Goal: Book appointment/travel/reservation

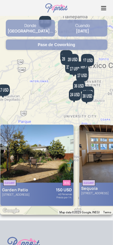
click at [46, 25] on div "Donde" at bounding box center [31, 26] width 50 height 6
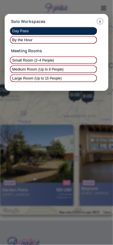
click at [101, 19] on button "x" at bounding box center [100, 22] width 6 height 6
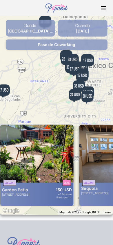
click at [95, 23] on div "Cuando" at bounding box center [83, 26] width 50 height 6
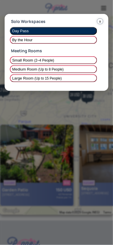
click at [100, 21] on button "x" at bounding box center [100, 22] width 6 height 6
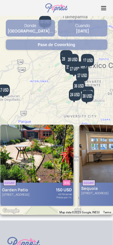
click at [43, 26] on div "Donde" at bounding box center [31, 26] width 50 height 6
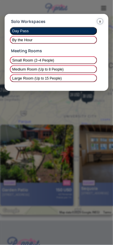
click at [69, 61] on span "Small Room (2–4 People)" at bounding box center [53, 60] width 83 height 4
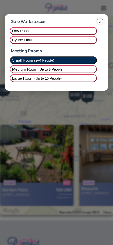
click at [60, 70] on span "(Up to 8 People)" at bounding box center [50, 69] width 25 height 4
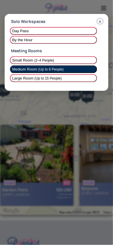
click at [57, 80] on span "(Up to 15 People)" at bounding box center [48, 78] width 27 height 4
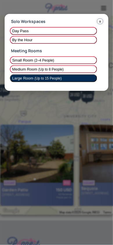
click at [76, 31] on span "Day Pass" at bounding box center [53, 31] width 83 height 4
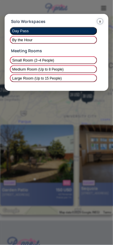
click at [66, 41] on span "By the Hour" at bounding box center [53, 40] width 83 height 4
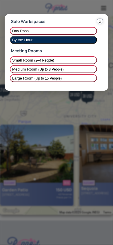
click at [52, 68] on span "(Up to 8 People)" at bounding box center [50, 69] width 25 height 4
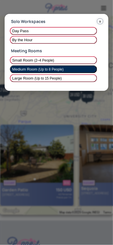
click at [54, 78] on span "(Up to 15 People)" at bounding box center [48, 78] width 27 height 4
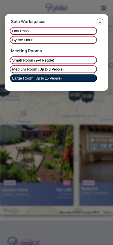
click at [100, 20] on button "x" at bounding box center [100, 22] width 6 height 6
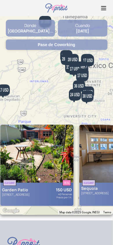
click at [31, 31] on strong "[GEOGRAPHIC_DATA]..." at bounding box center [31, 31] width 46 height 6
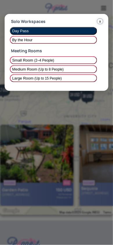
click at [101, 21] on button "x" at bounding box center [100, 22] width 6 height 6
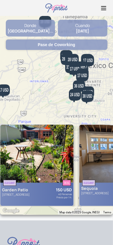
click at [35, 25] on div "Donde" at bounding box center [31, 26] width 50 height 6
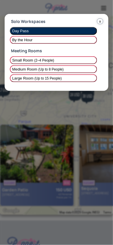
click at [100, 21] on button "x" at bounding box center [100, 22] width 6 height 6
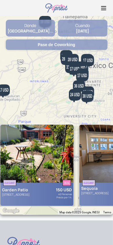
click at [34, 25] on div "Donde" at bounding box center [31, 26] width 50 height 6
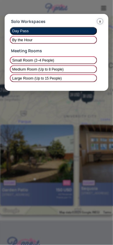
click at [100, 22] on button "x" at bounding box center [100, 22] width 6 height 6
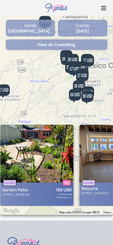
click at [44, 31] on strong "[GEOGRAPHIC_DATA]..." at bounding box center [31, 31] width 46 height 6
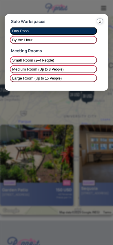
click at [100, 21] on button "x" at bounding box center [100, 22] width 6 height 6
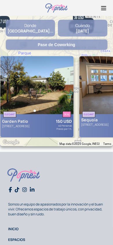
scroll to position [68, 0]
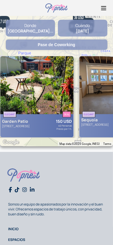
click at [79, 32] on strong "[DATE]" at bounding box center [82, 31] width 13 height 6
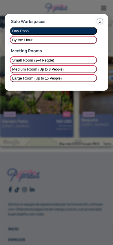
click at [42, 60] on span "(2–4 People)" at bounding box center [44, 60] width 20 height 4
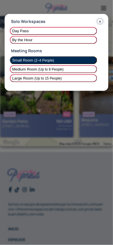
click at [43, 69] on span "(Up to 8 People)" at bounding box center [50, 69] width 25 height 4
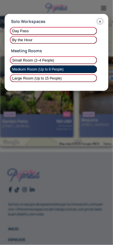
click at [54, 39] on span "By the Hour" at bounding box center [53, 40] width 83 height 4
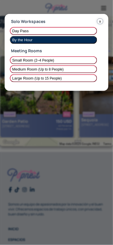
click at [55, 32] on span "Day Pass" at bounding box center [53, 31] width 83 height 4
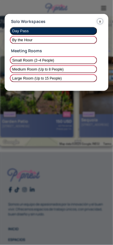
click at [50, 39] on span "By the Hour" at bounding box center [53, 40] width 83 height 4
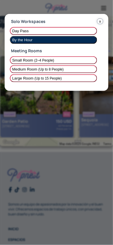
click at [47, 61] on span "(2–4 People)" at bounding box center [44, 60] width 20 height 4
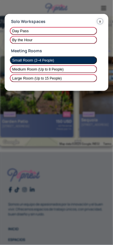
click at [44, 68] on span "(Up to 8 People)" at bounding box center [50, 69] width 25 height 4
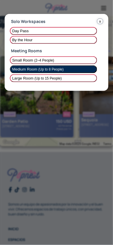
click at [62, 28] on button "Day Pass" at bounding box center [53, 31] width 87 height 8
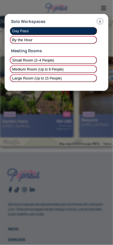
click at [100, 21] on button "x" at bounding box center [100, 22] width 6 height 6
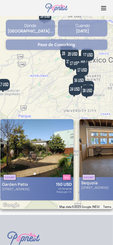
scroll to position [0, 0]
